Goal: Task Accomplishment & Management: Manage account settings

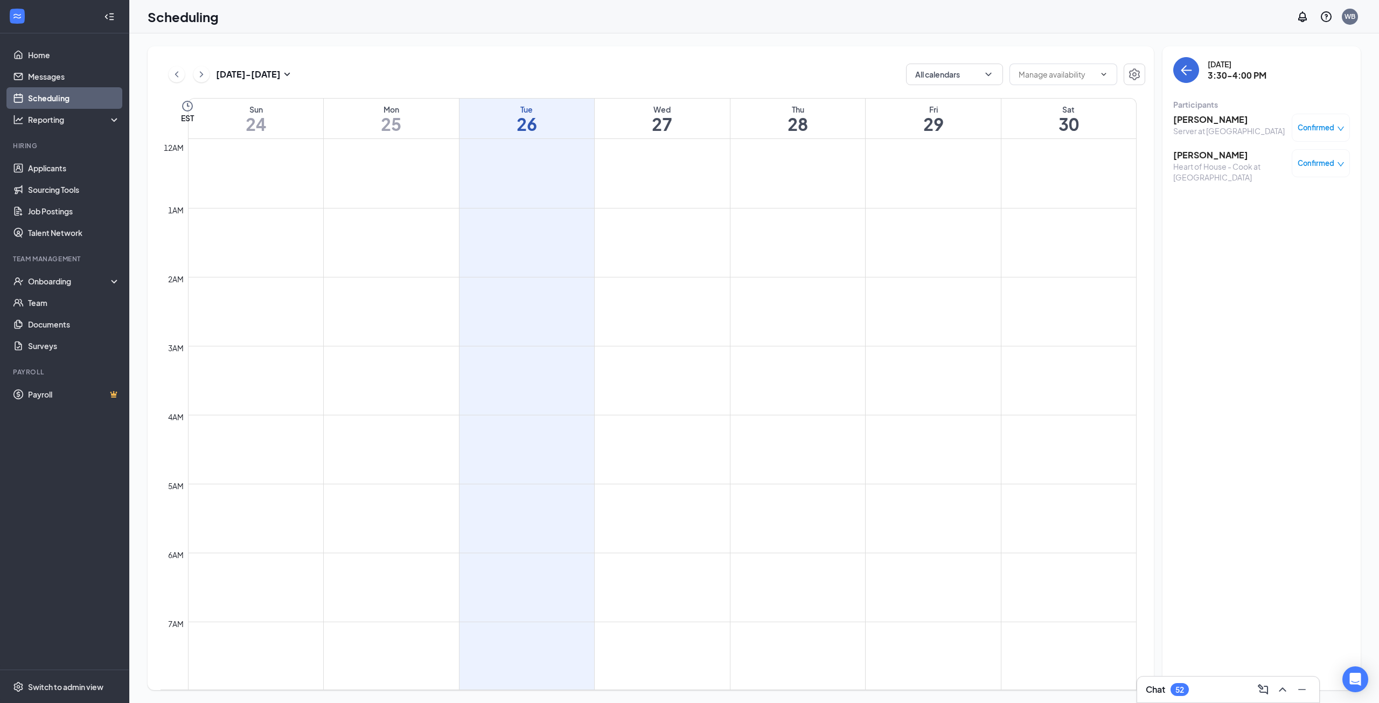
scroll to position [745, 0]
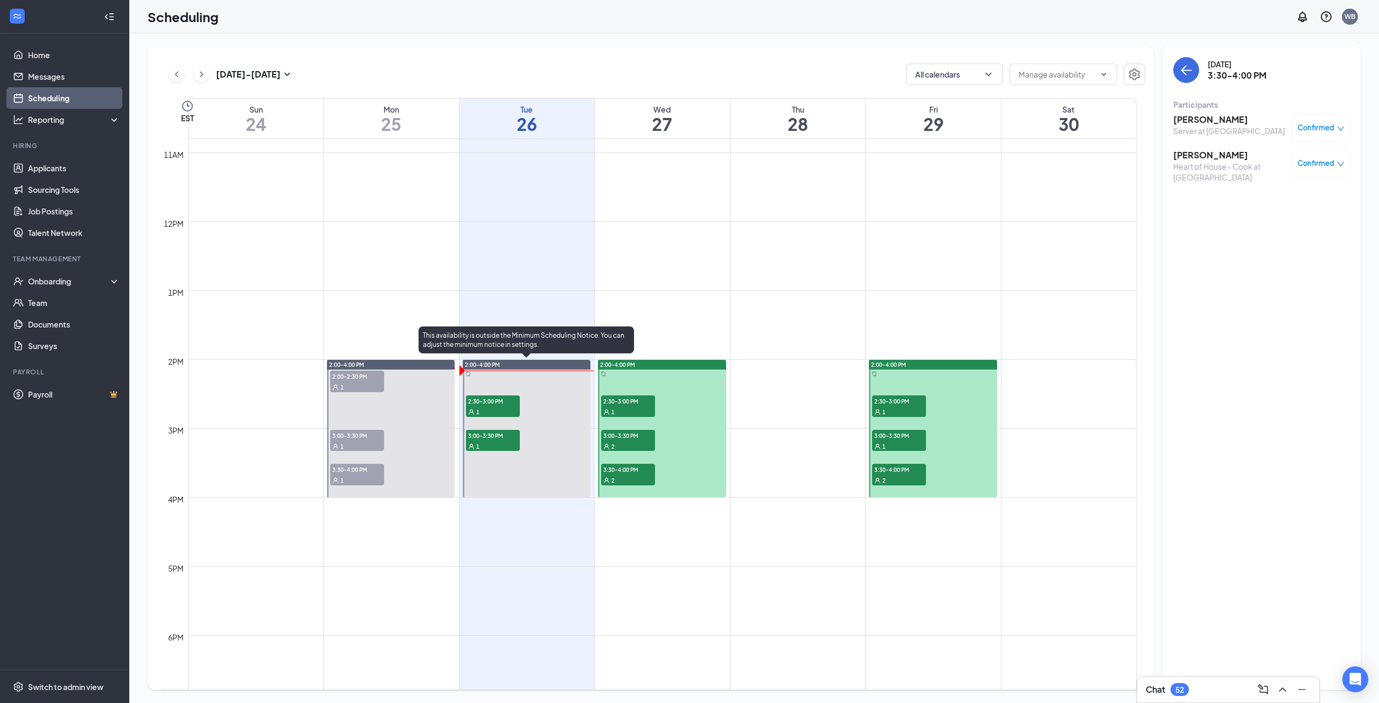
click at [494, 406] on div "1" at bounding box center [493, 411] width 54 height 11
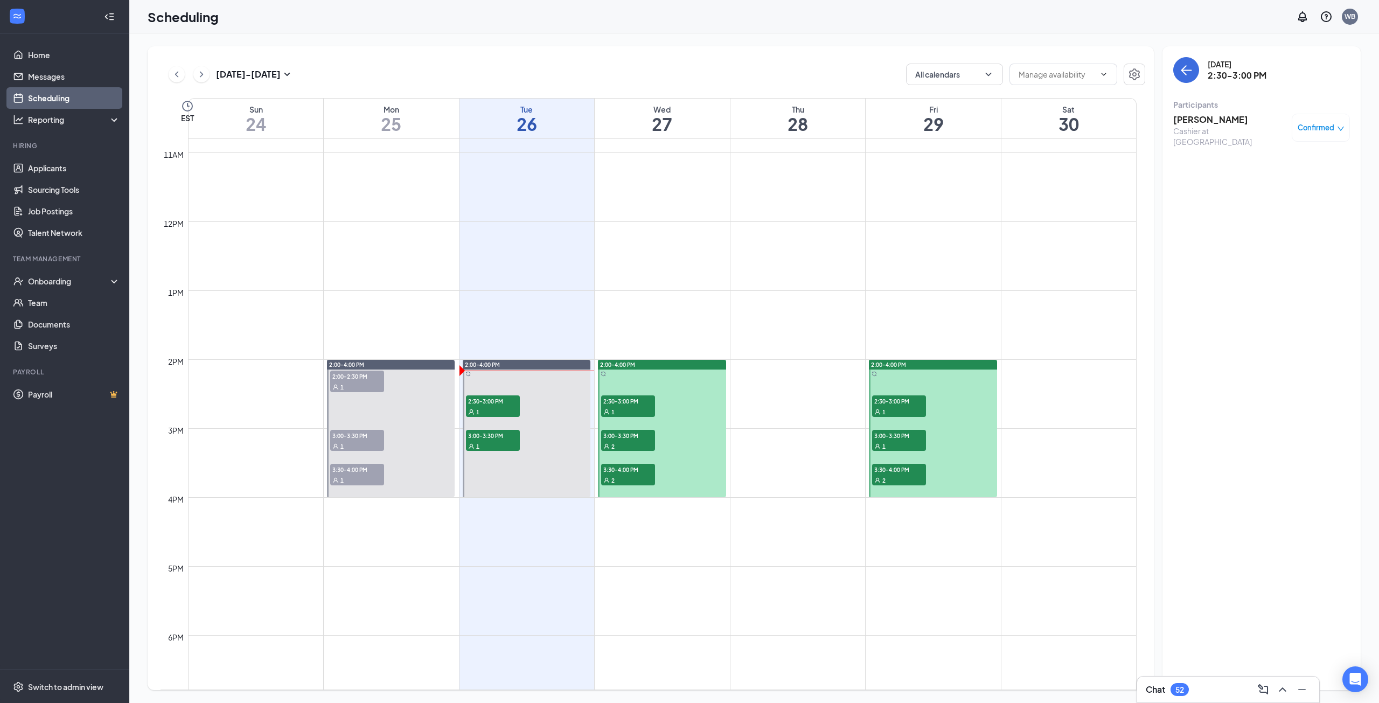
click at [1228, 123] on h3 "Demetrius Martin" at bounding box center [1230, 120] width 113 height 12
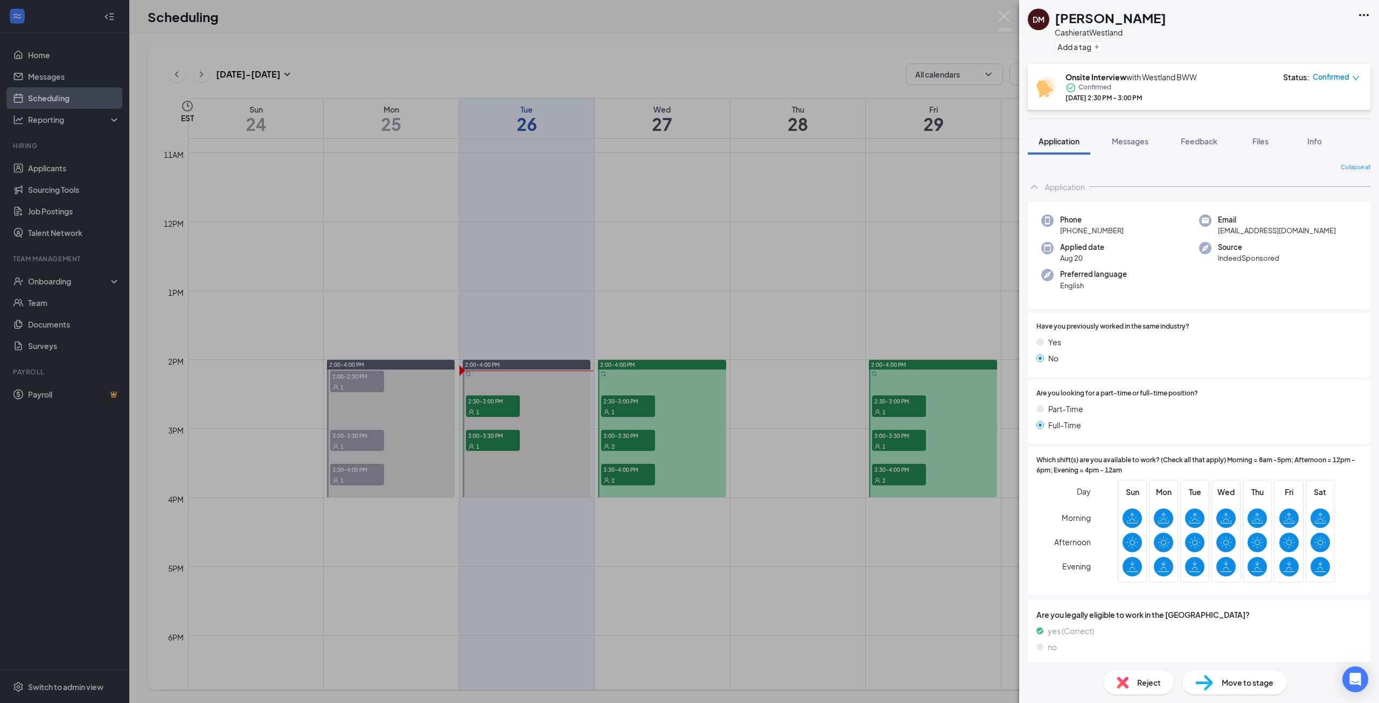
click at [1361, 12] on icon "Ellipses" at bounding box center [1364, 15] width 13 height 13
click at [1337, 34] on link "View full application" at bounding box center [1306, 39] width 116 height 11
drag, startPoint x: 828, startPoint y: 355, endPoint x: 577, endPoint y: 434, distance: 263.0
click at [823, 355] on div "[PERSON_NAME] at [GEOGRAPHIC_DATA] Add a tag Onsite Interview with Westland BWW…" at bounding box center [689, 351] width 1379 height 703
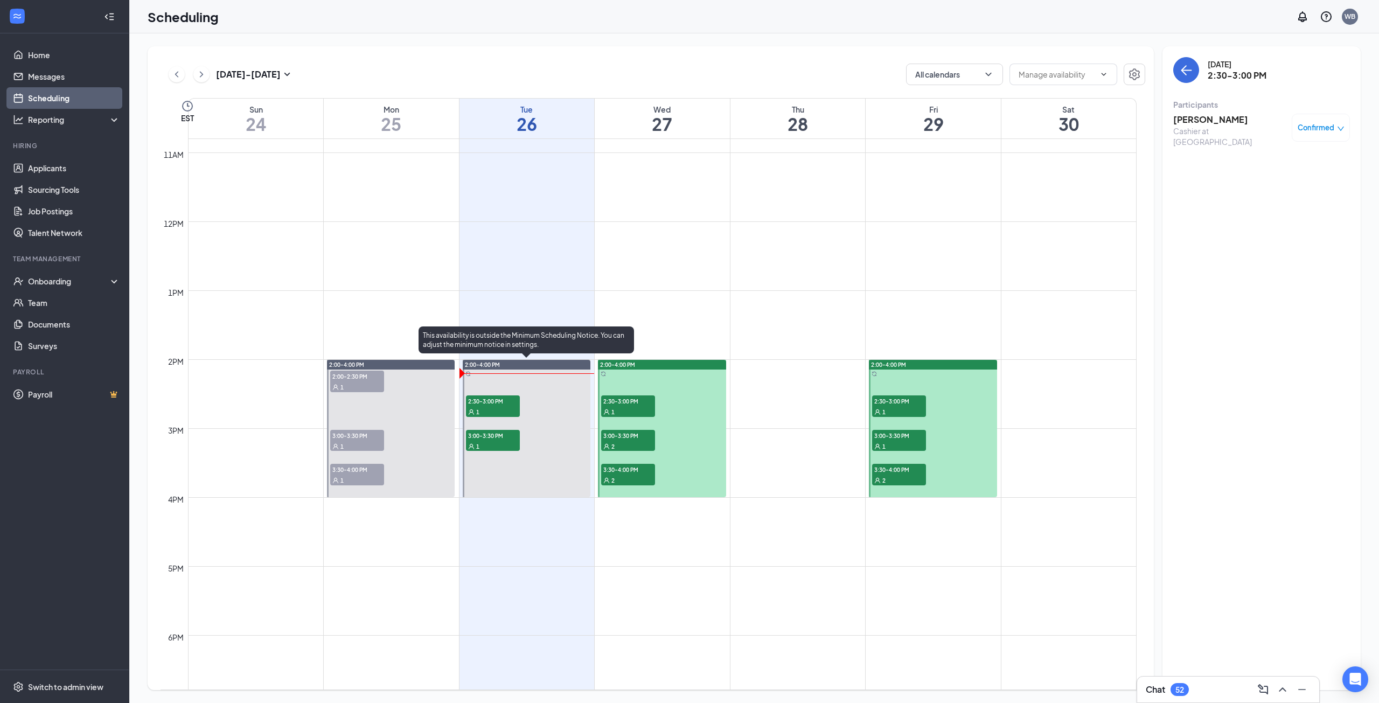
click at [508, 441] on div "1" at bounding box center [493, 446] width 54 height 11
click at [1193, 123] on h3 "[PERSON_NAME]" at bounding box center [1230, 120] width 113 height 12
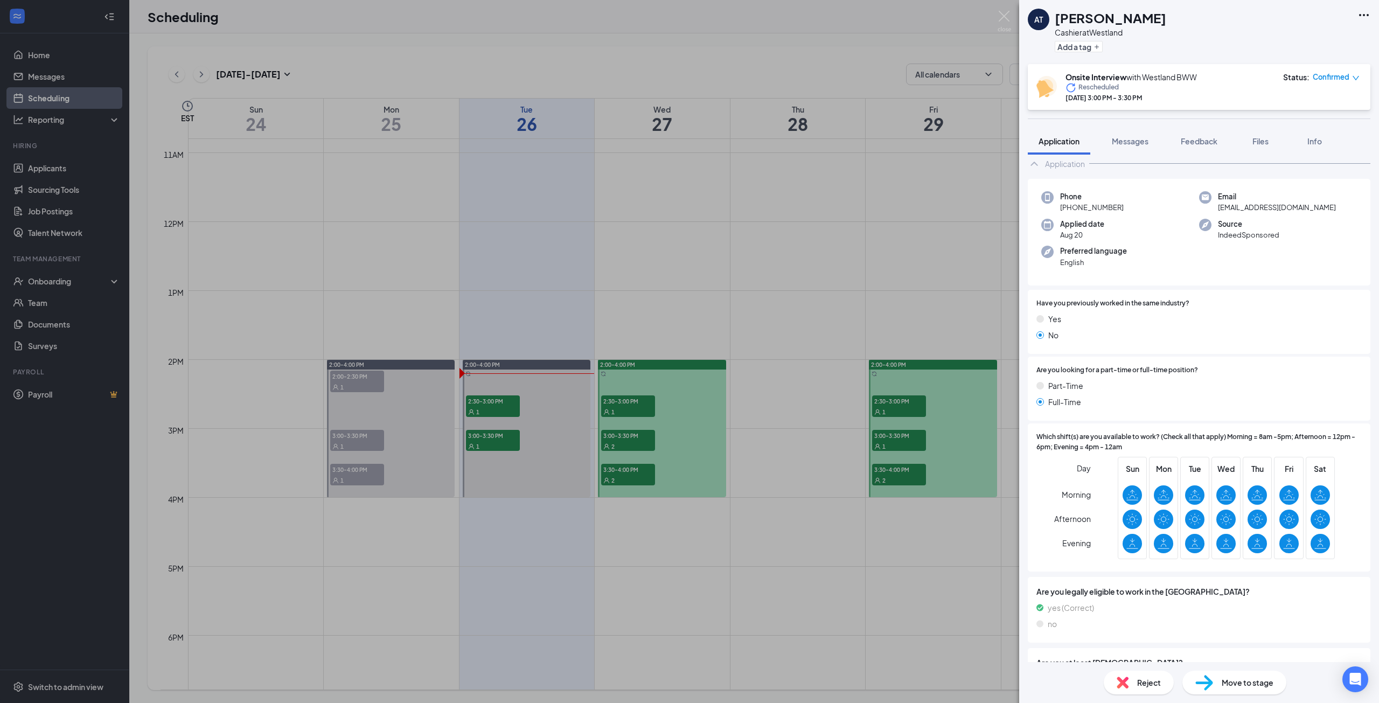
scroll to position [71, 0]
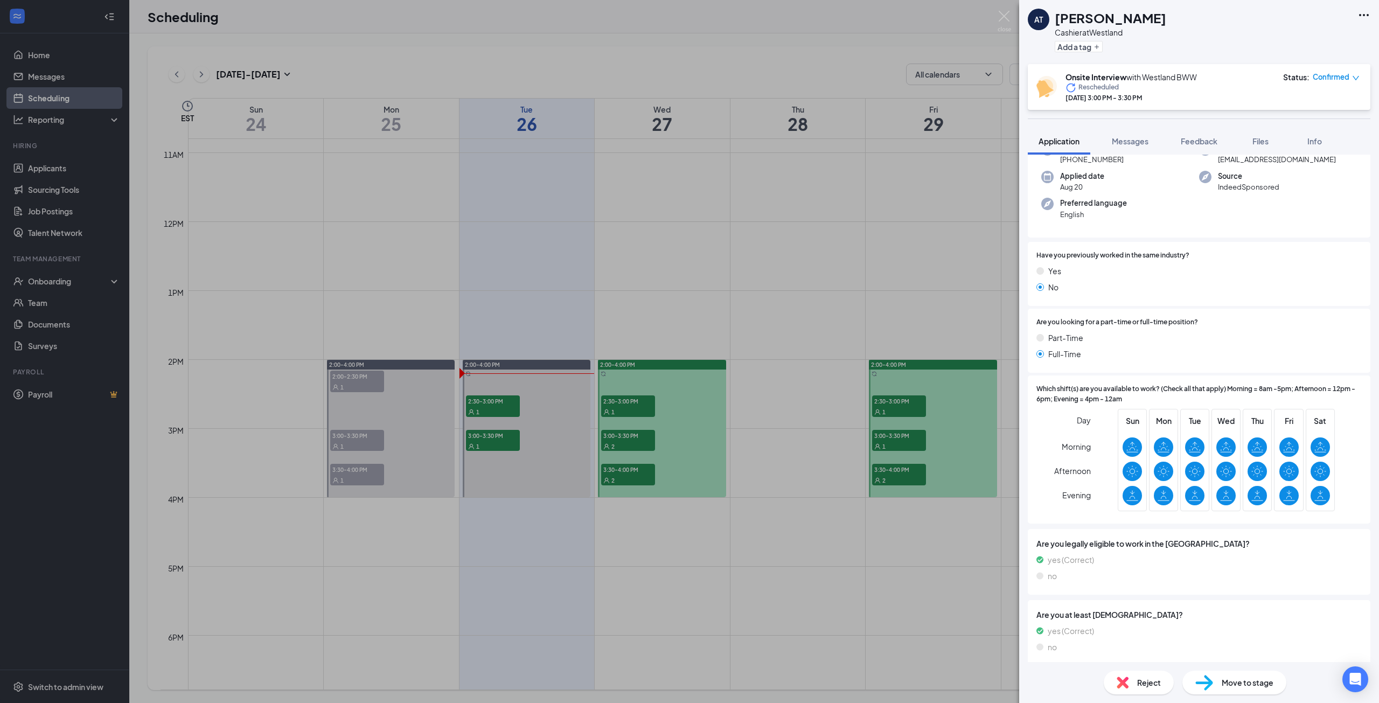
click at [1359, 5] on div "AT Amy Twigg Cashier at Westland Add a tag" at bounding box center [1200, 32] width 360 height 64
click at [1361, 12] on icon "Ellipses" at bounding box center [1364, 15] width 13 height 13
click at [1291, 36] on link "View full application" at bounding box center [1306, 39] width 116 height 11
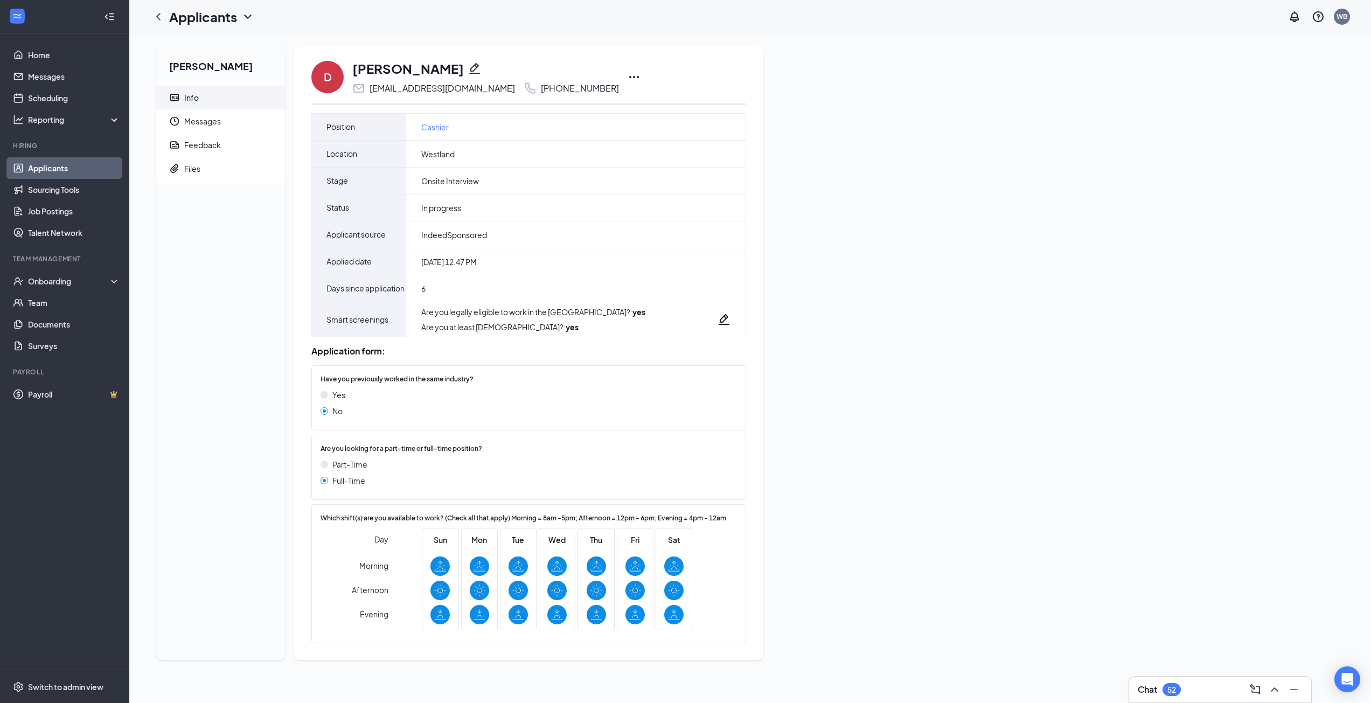
click at [628, 75] on icon "Ellipses" at bounding box center [634, 77] width 13 height 13
click at [670, 431] on p "Print applicant" at bounding box center [673, 427] width 93 height 11
click at [628, 79] on icon "Ellipses" at bounding box center [634, 77] width 13 height 13
click at [657, 418] on li "Print applicant" at bounding box center [645, 427] width 110 height 24
click at [165, 18] on div at bounding box center [159, 17] width 22 height 22
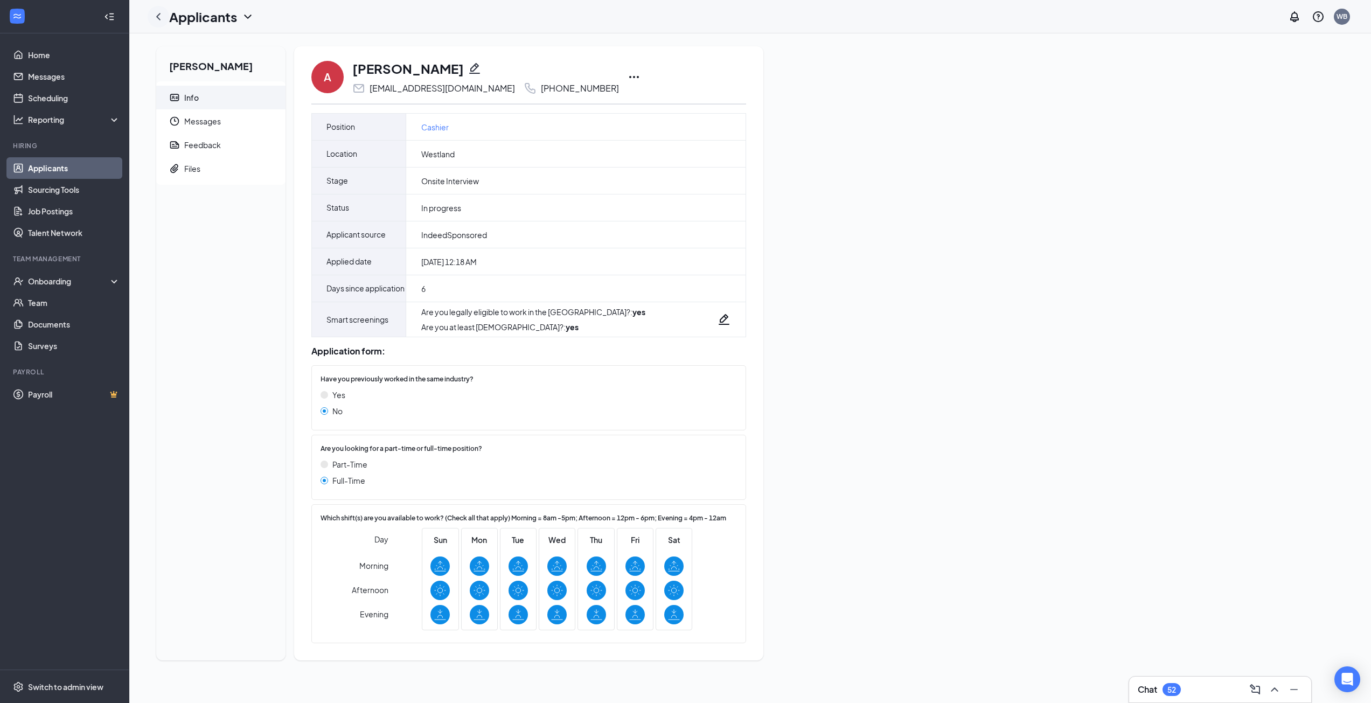
click at [158, 15] on icon "ChevronLeft" at bounding box center [158, 16] width 13 height 13
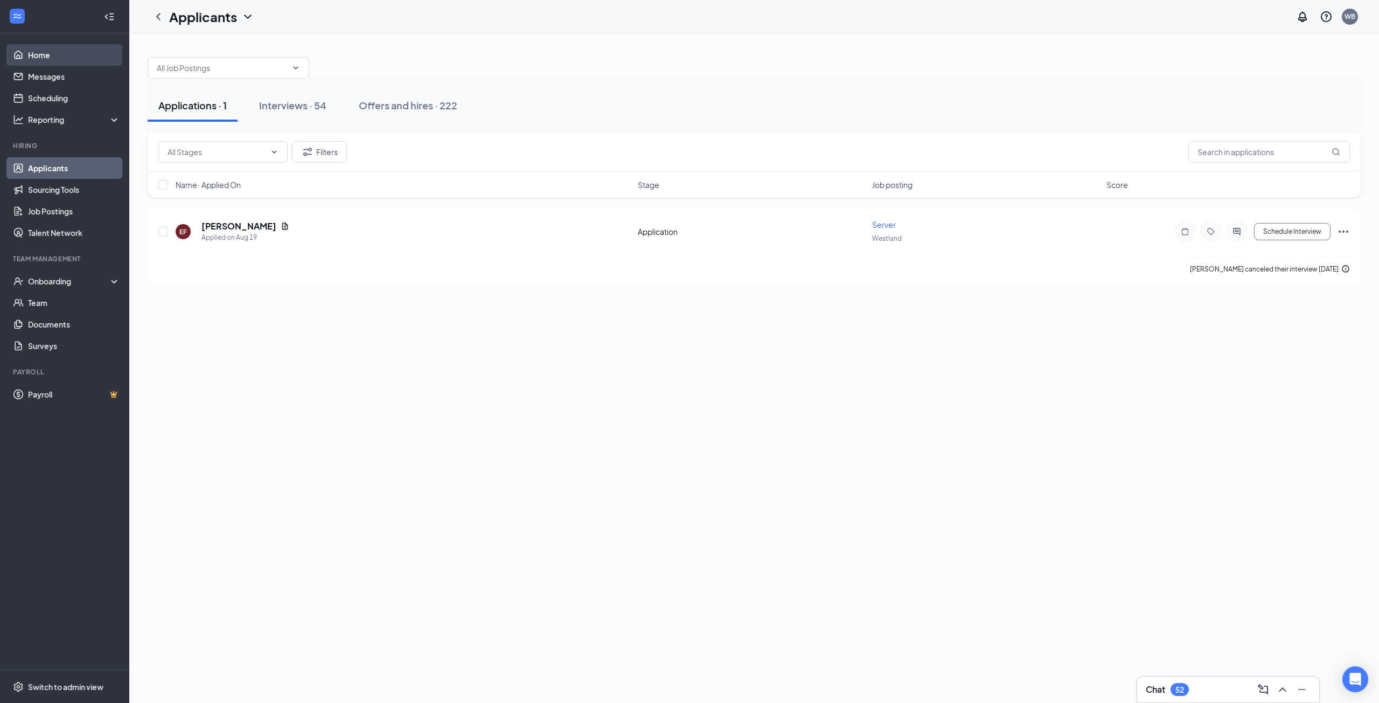
click at [58, 50] on link "Home" at bounding box center [74, 55] width 92 height 22
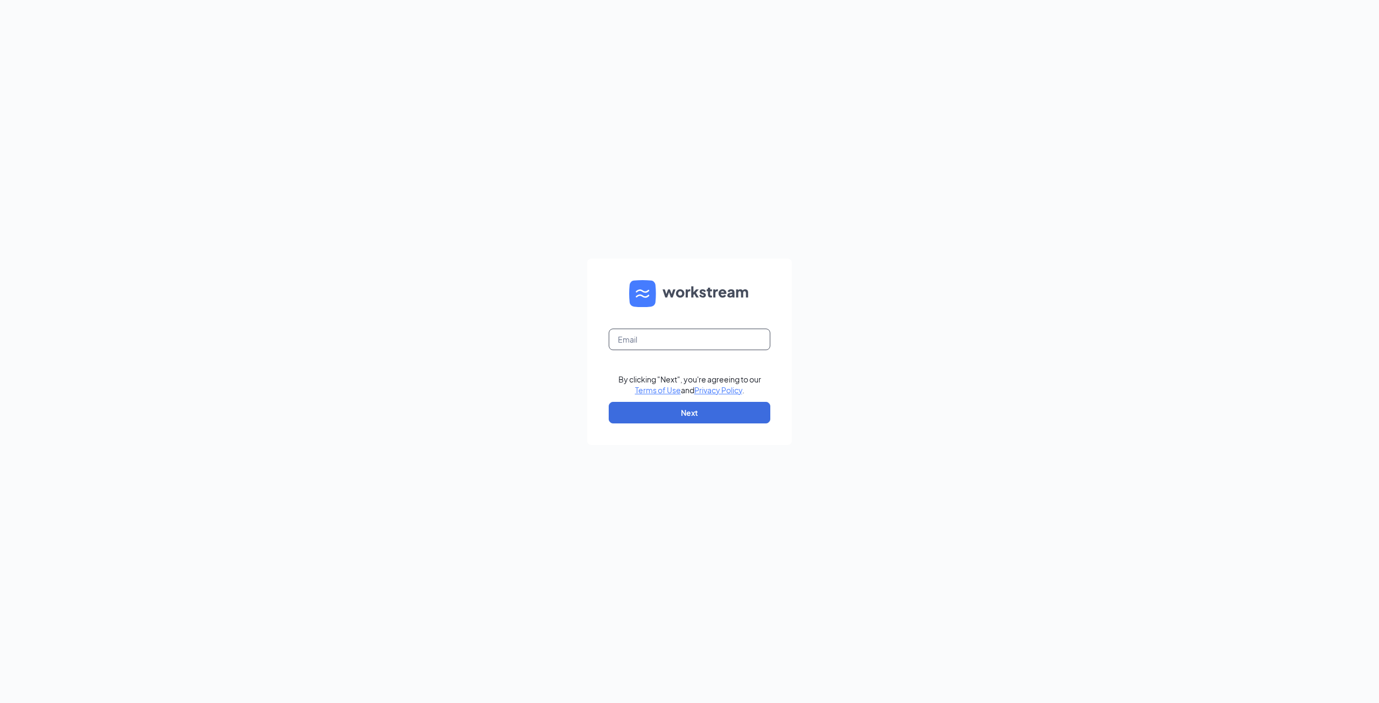
drag, startPoint x: 697, startPoint y: 346, endPoint x: 705, endPoint y: 350, distance: 9.2
click at [697, 346] on input "text" at bounding box center [690, 340] width 162 height 22
type input "westlandbuffalo@yahoo.com"
drag, startPoint x: 881, startPoint y: 409, endPoint x: 861, endPoint y: 405, distance: 20.8
click at [881, 409] on div "westlandbuffalo@yahoo.com By clicking "Next", you're agreeing to our Terms of U…" at bounding box center [689, 351] width 1379 height 703
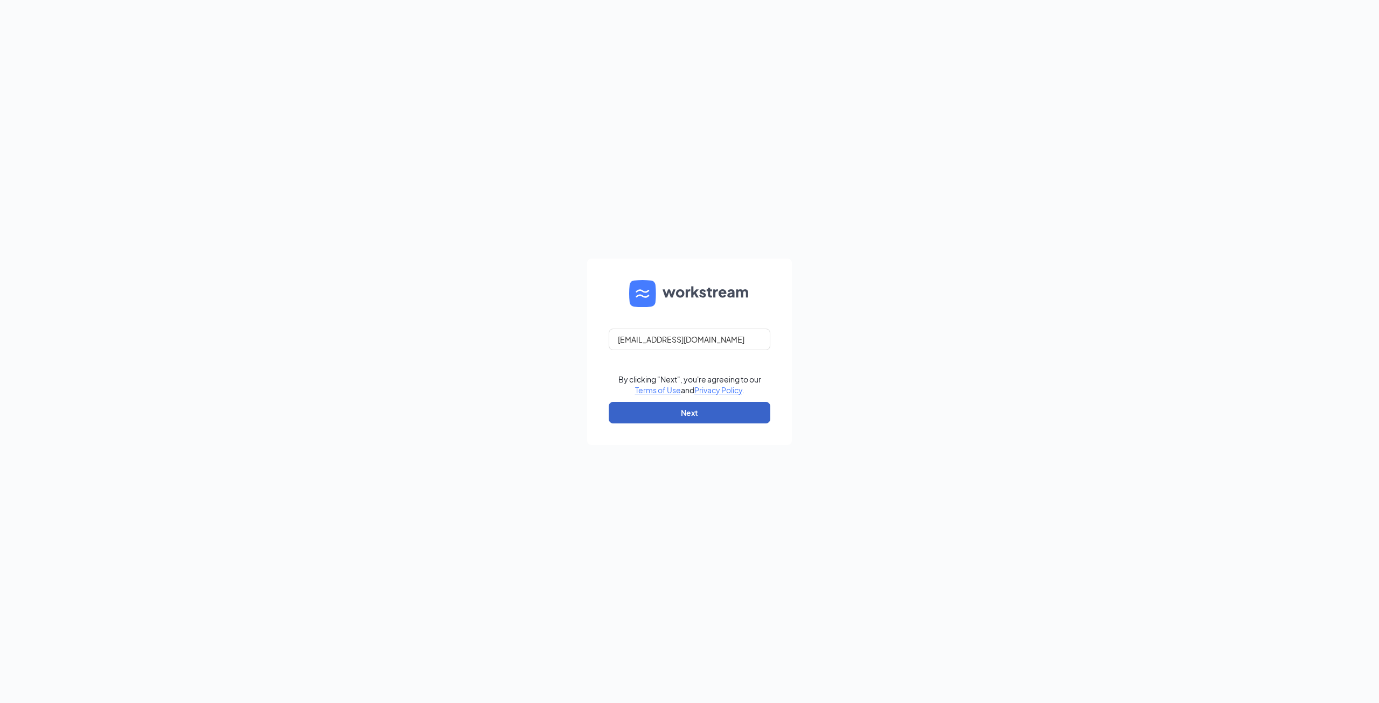
click at [762, 409] on button "Next" at bounding box center [690, 413] width 162 height 22
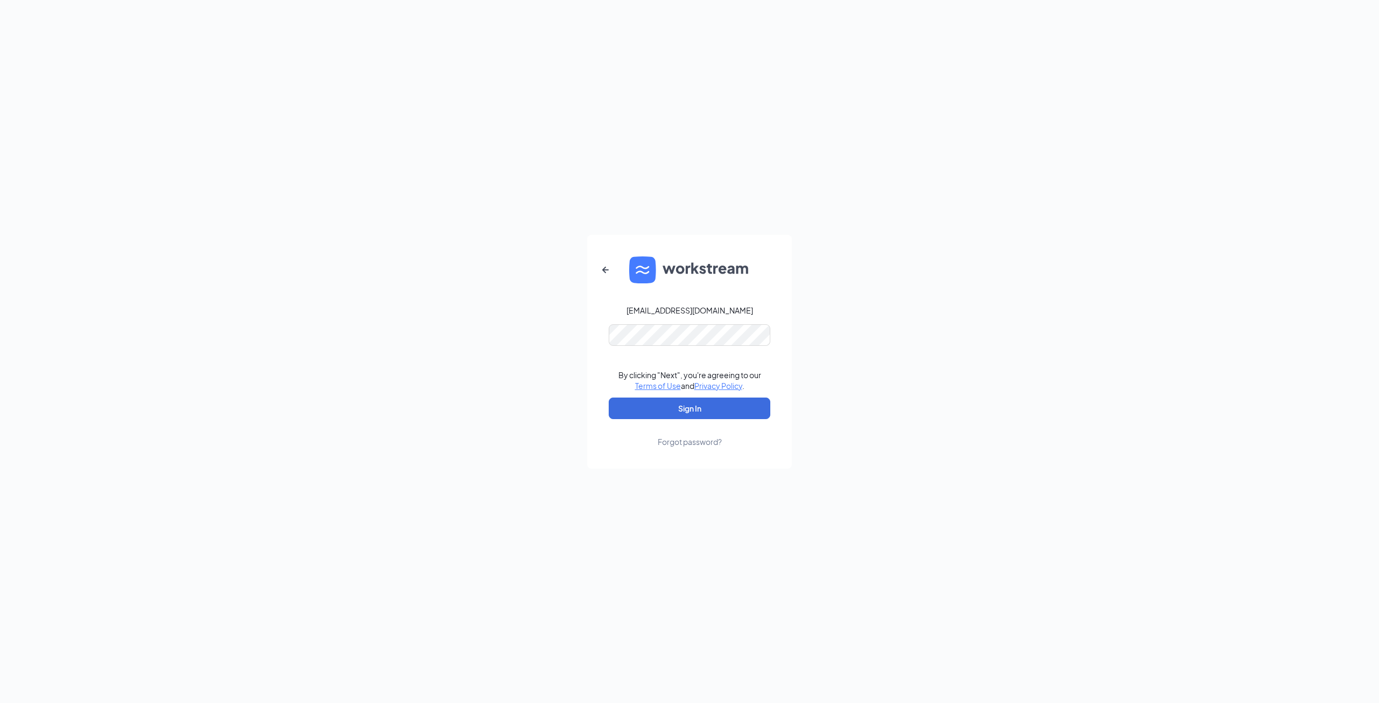
click at [855, 396] on div "westlandbuffalo@yahoo.com By clicking "Next", you're agreeing to our Terms of U…" at bounding box center [689, 351] width 1379 height 703
click at [869, 369] on div "westlandbuffalo@yahoo.com Password field is required By clicking "Next", you're…" at bounding box center [689, 351] width 1379 height 703
click at [751, 406] on button "Sign In" at bounding box center [690, 409] width 162 height 22
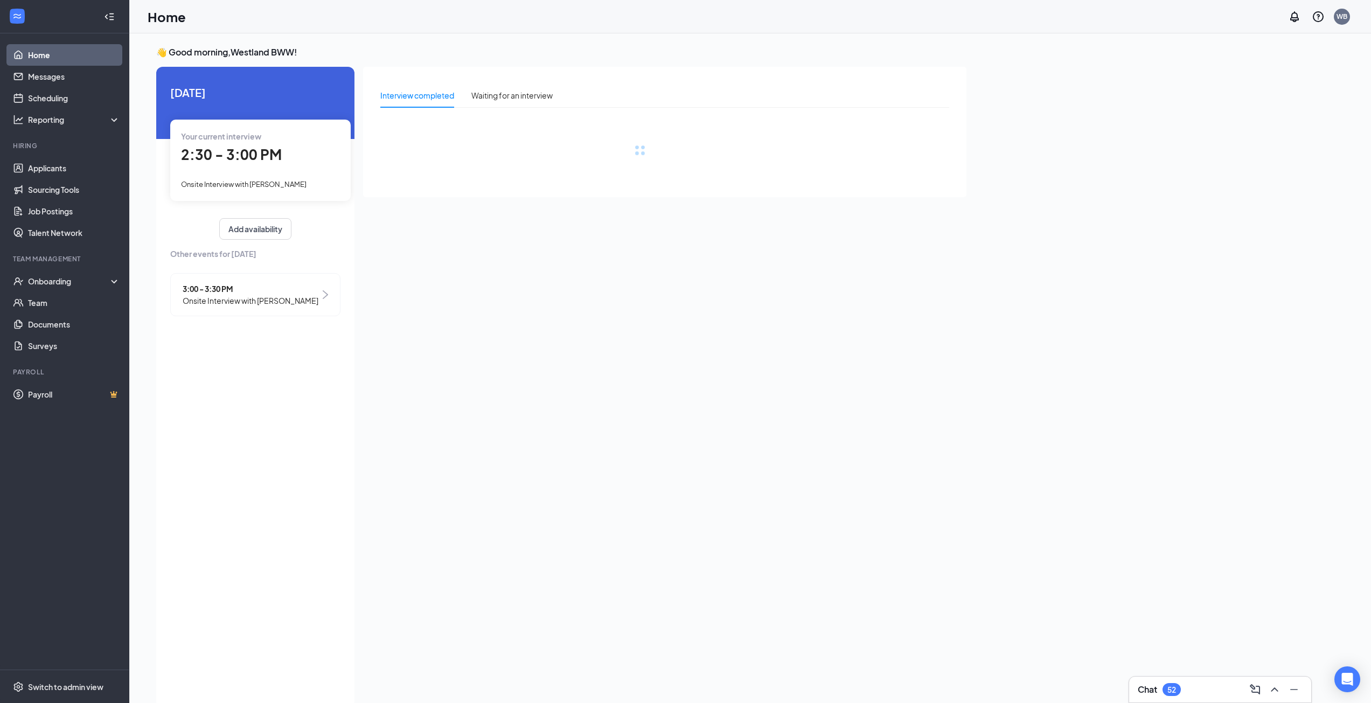
click at [264, 159] on span "2:30 - 3:00 PM" at bounding box center [231, 154] width 101 height 18
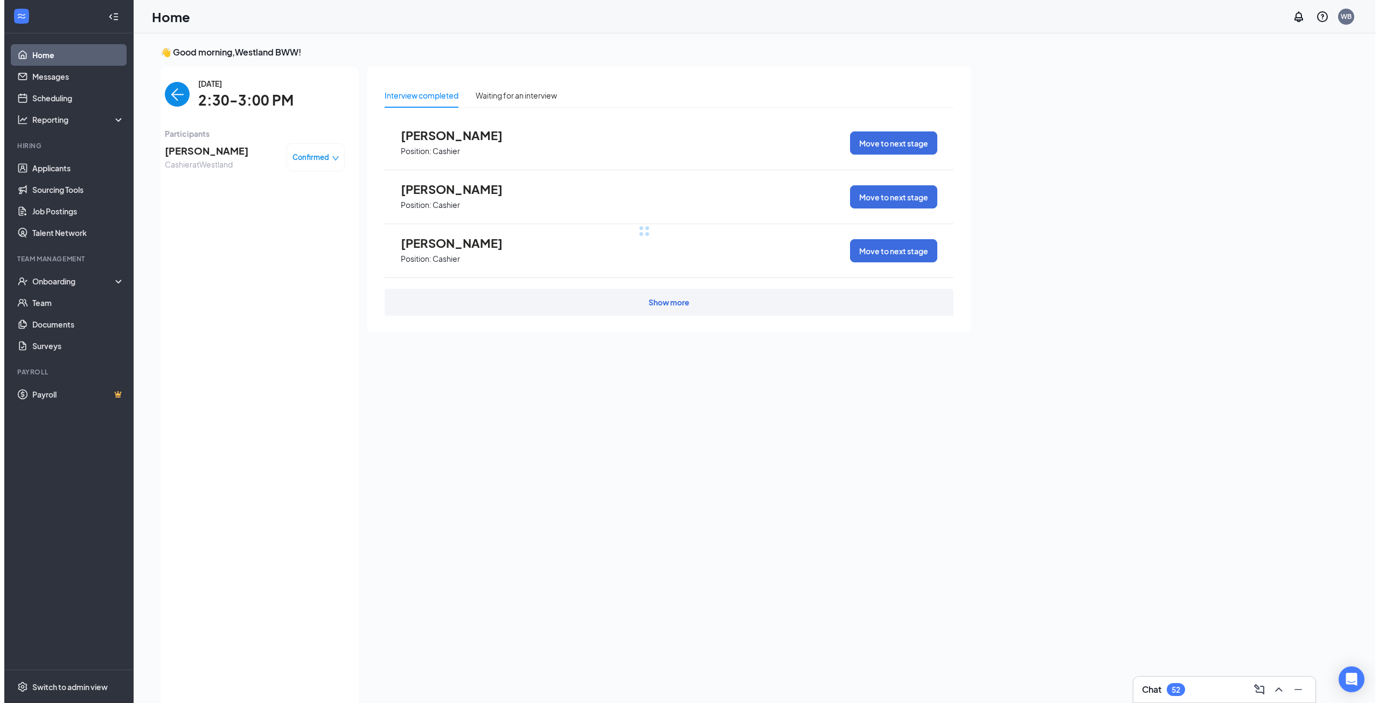
scroll to position [4, 0]
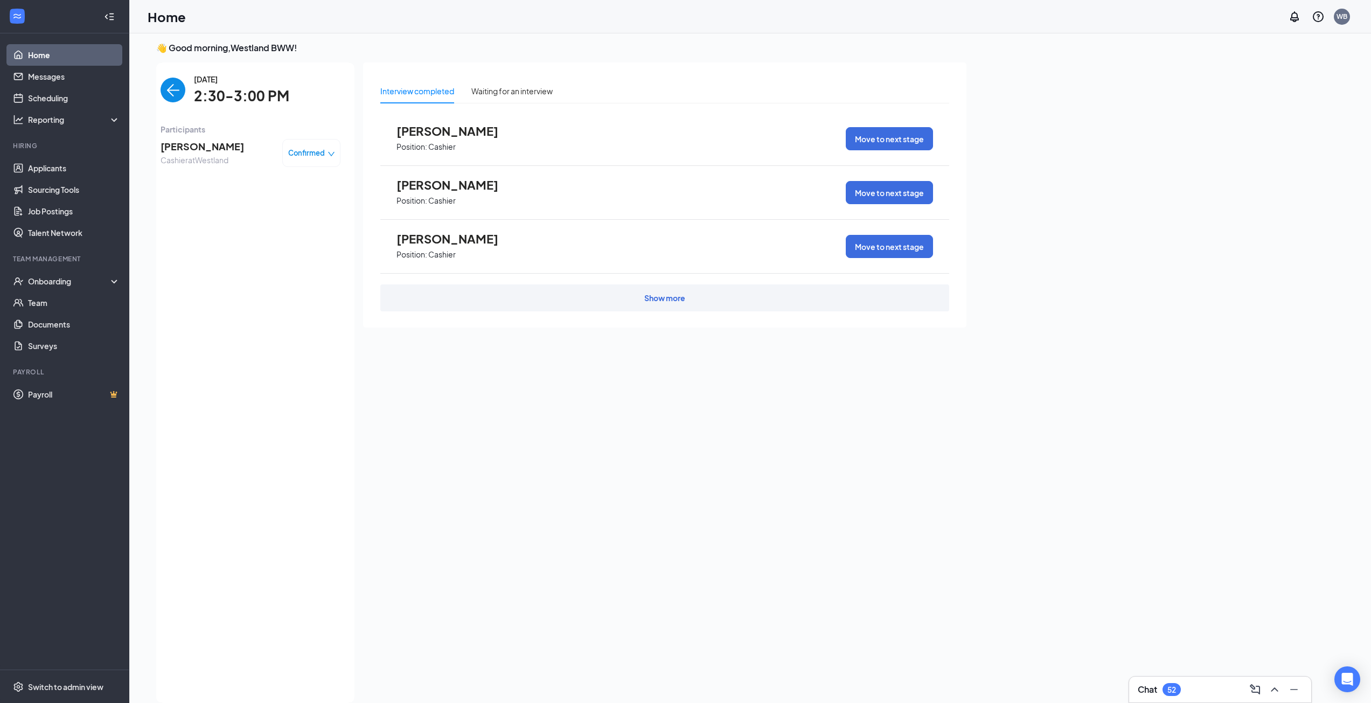
click at [195, 143] on span "[PERSON_NAME]" at bounding box center [203, 146] width 84 height 15
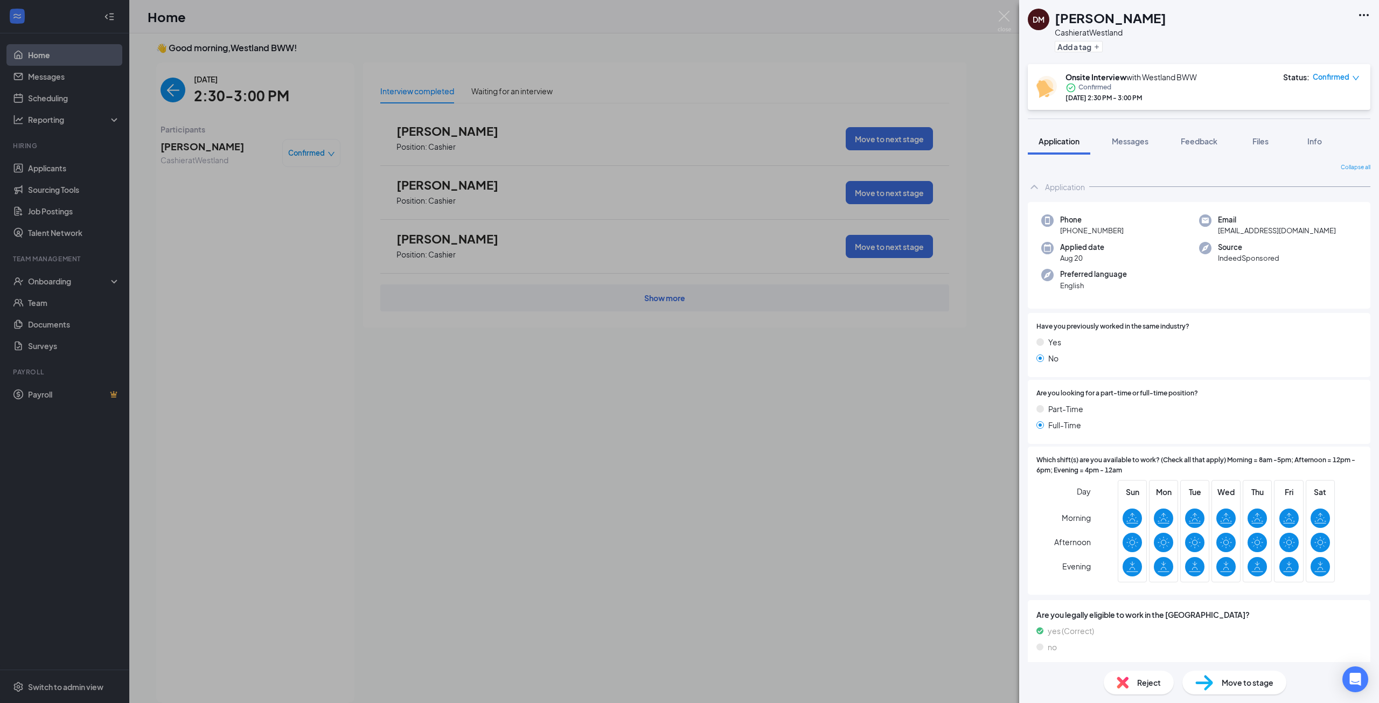
drag, startPoint x: 453, startPoint y: 368, endPoint x: 146, endPoint y: 135, distance: 385.1
click at [432, 349] on div "[PERSON_NAME] at [GEOGRAPHIC_DATA] Add a tag Onsite Interview with Westland BWW…" at bounding box center [689, 351] width 1379 height 703
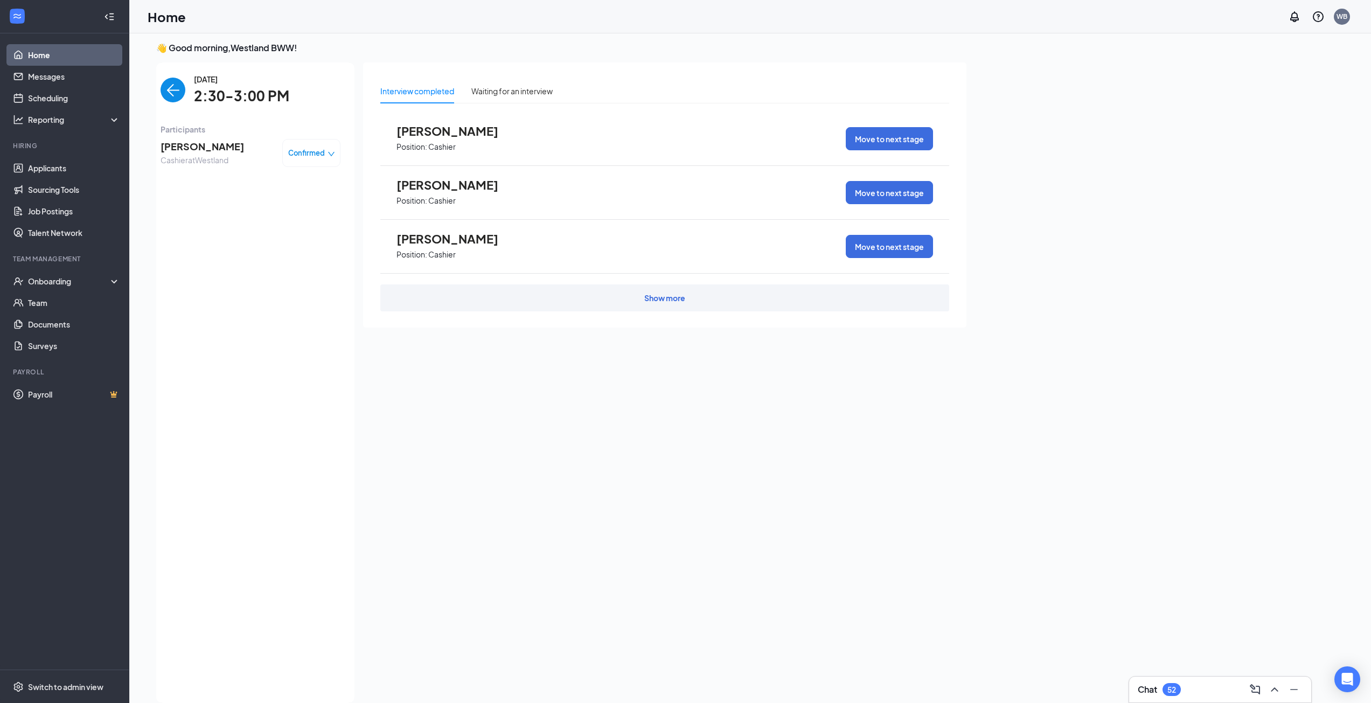
click at [168, 87] on img "back-button" at bounding box center [173, 90] width 25 height 25
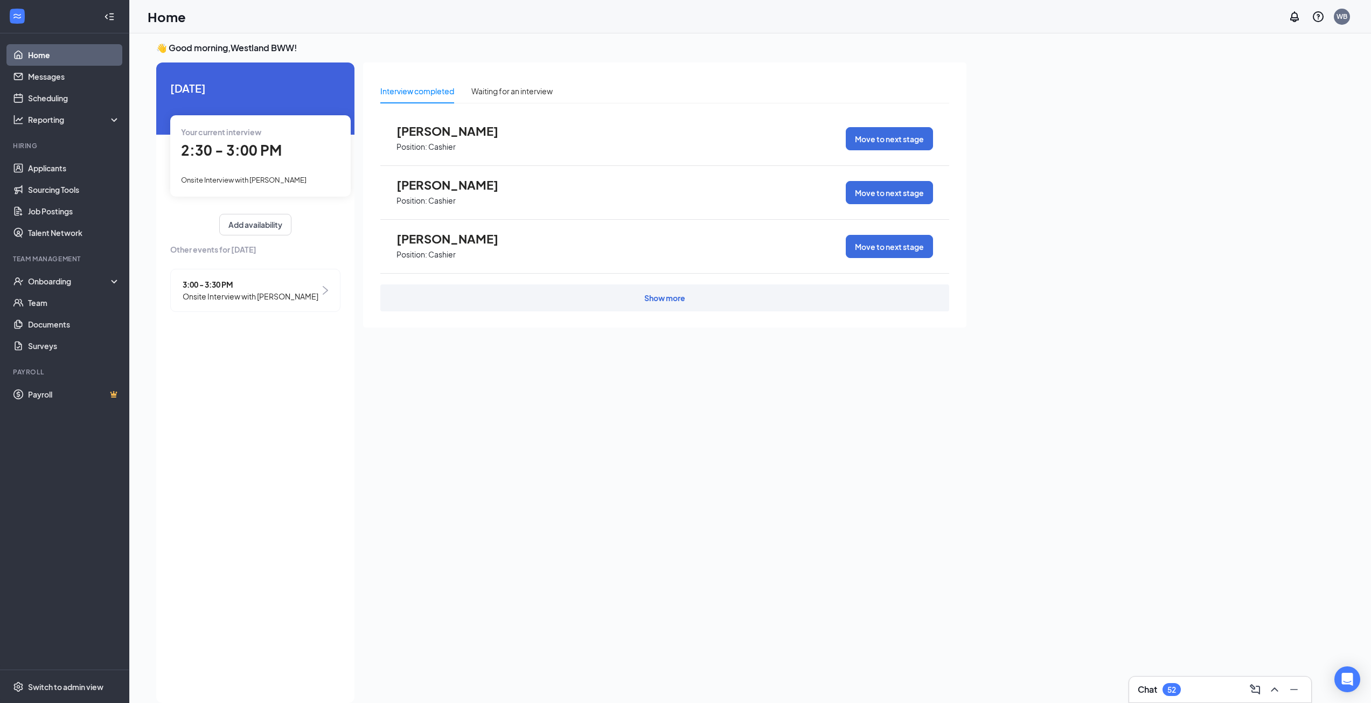
click at [231, 289] on span "3:00 - 3:30 PM" at bounding box center [251, 285] width 136 height 12
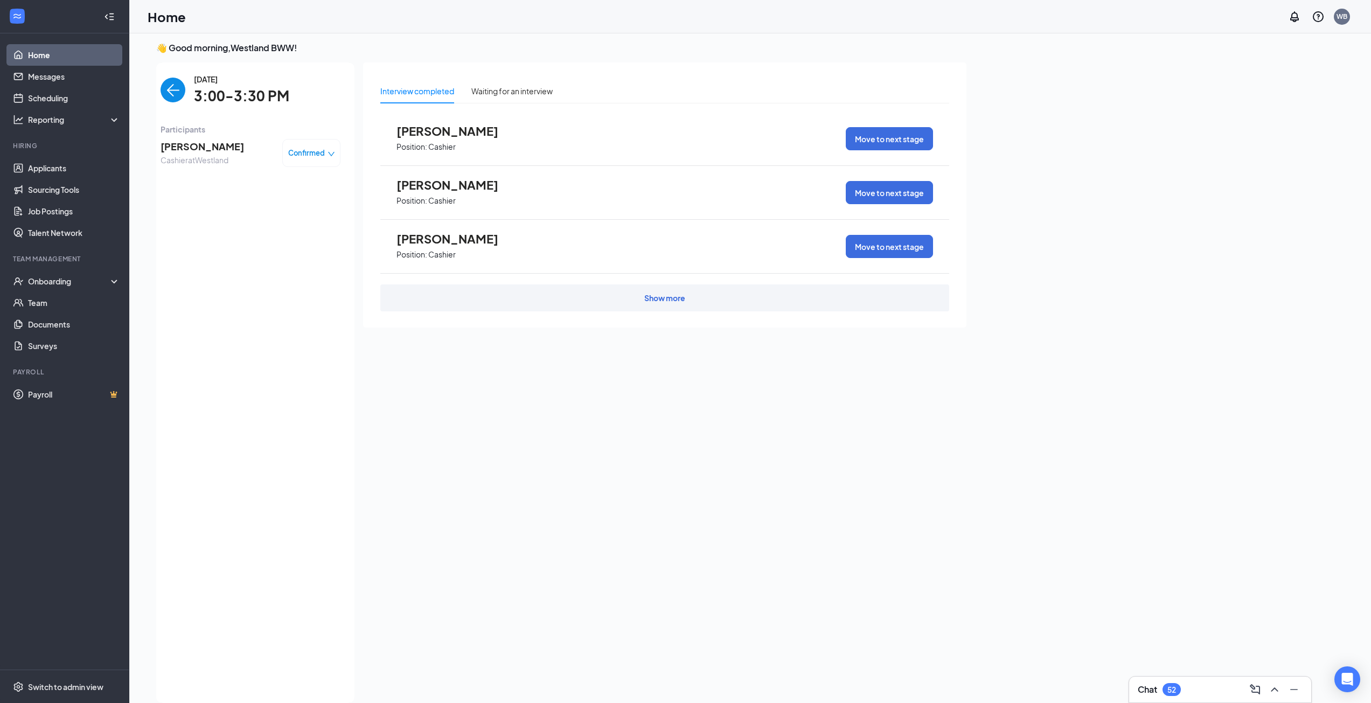
click at [205, 149] on span "[PERSON_NAME]" at bounding box center [203, 146] width 84 height 15
